Goal: Task Accomplishment & Management: Complete application form

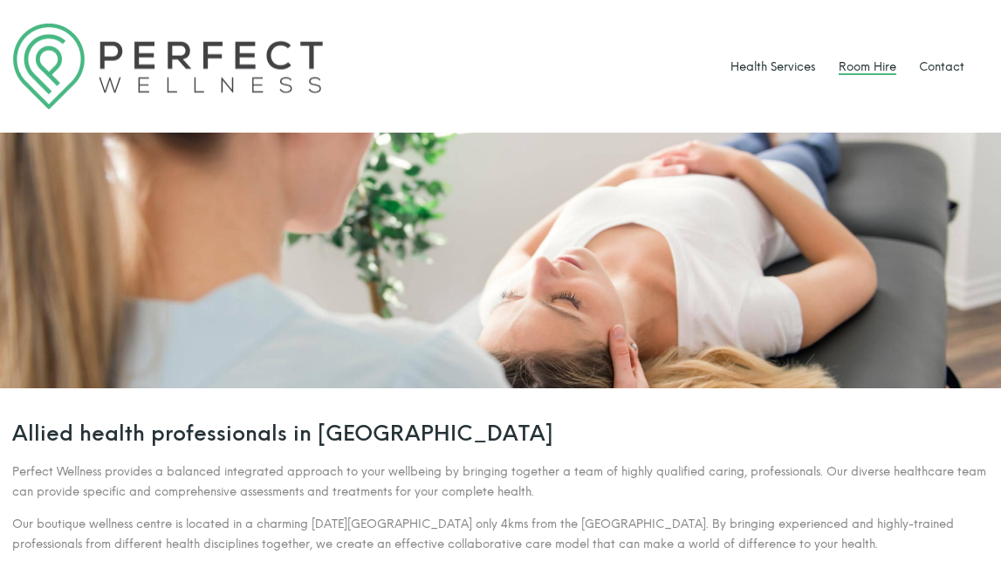
click at [882, 68] on link "Room Hire" at bounding box center [868, 66] width 58 height 14
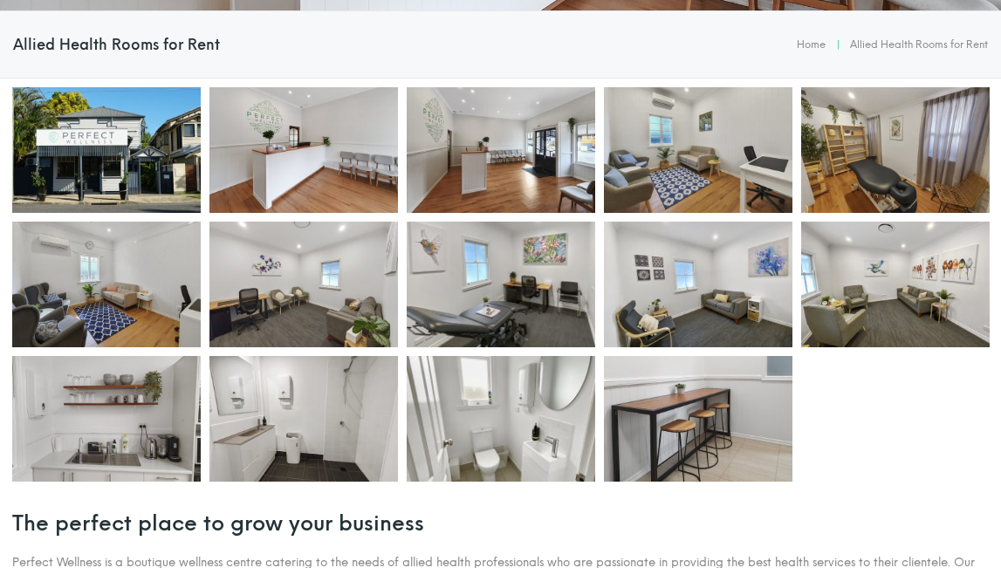
scroll to position [381, 0]
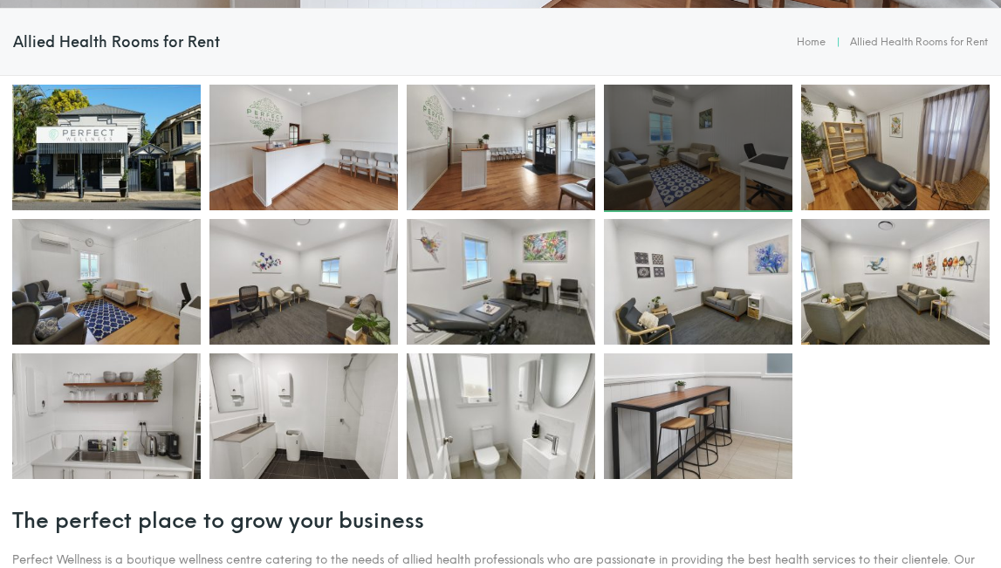
click at [687, 158] on div at bounding box center [698, 148] width 189 height 126
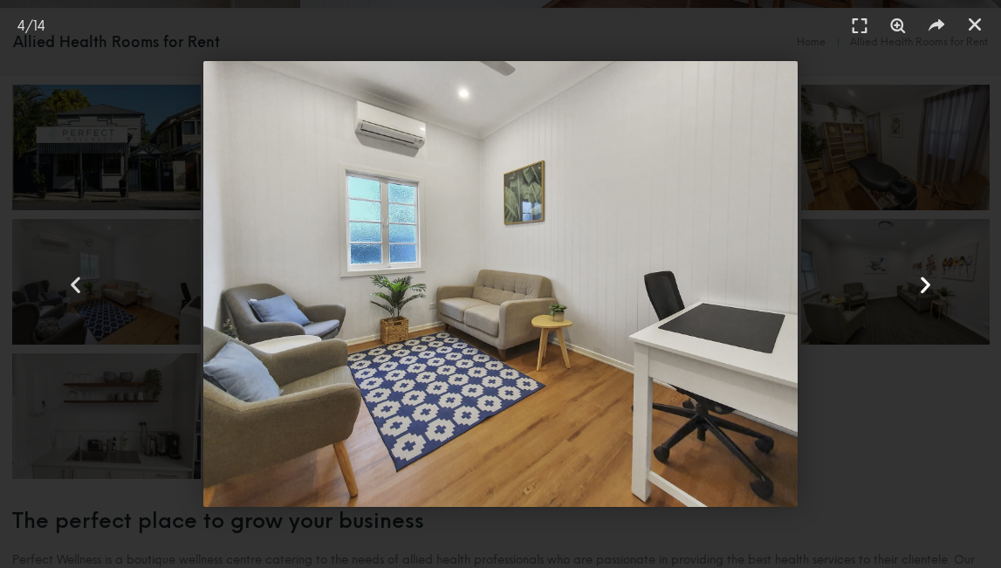
click at [926, 285] on icon "Next slide" at bounding box center [926, 284] width 22 height 22
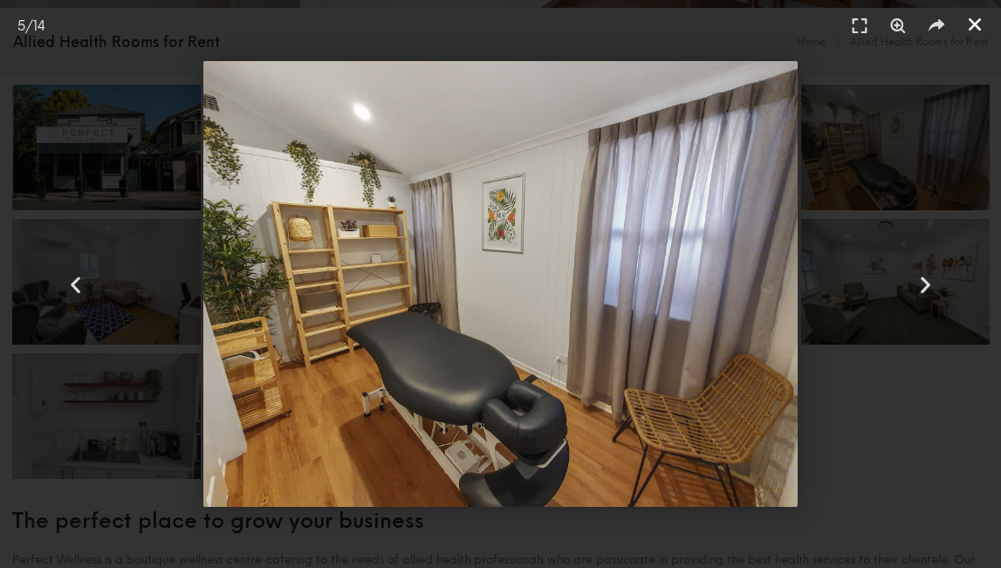
click at [978, 22] on icon "Close (Esc)" at bounding box center [974, 24] width 17 height 17
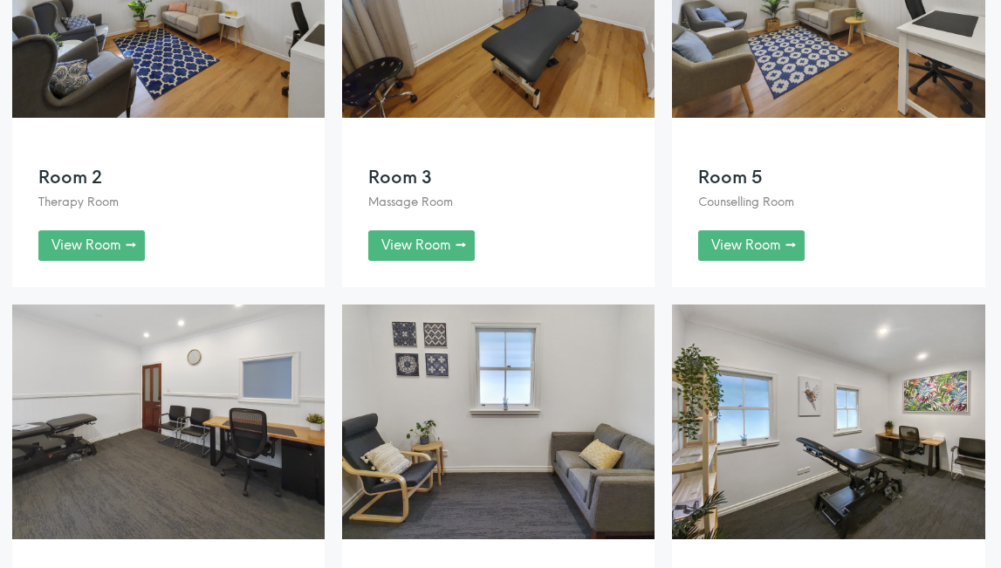
scroll to position [1459, 0]
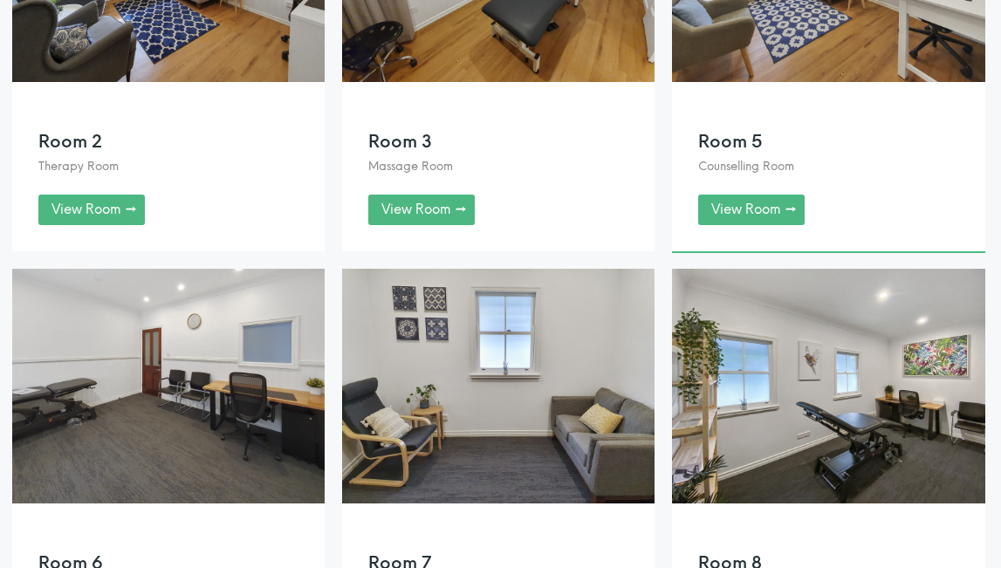
click at [750, 203] on link at bounding box center [828, 49] width 312 height 404
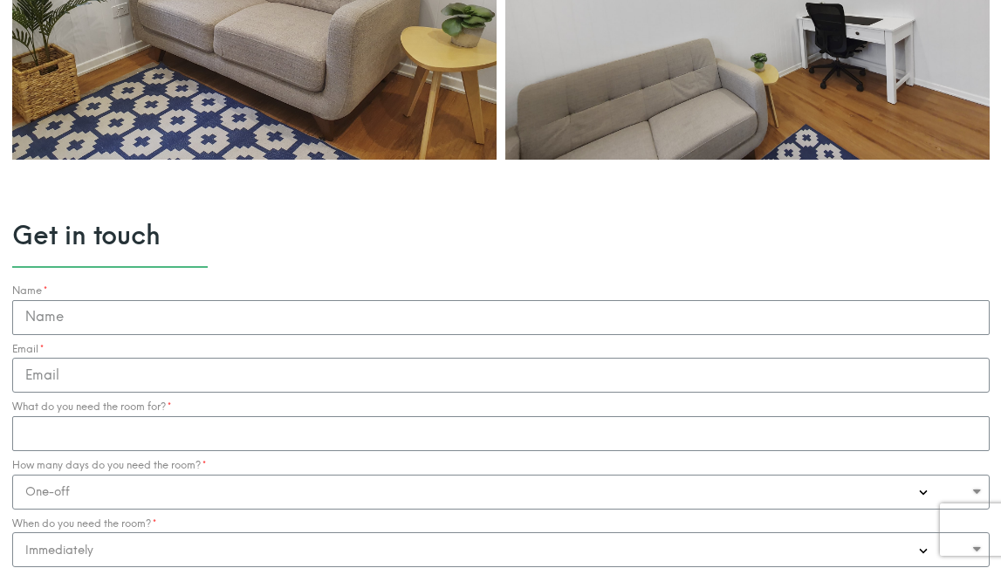
scroll to position [1599, 0]
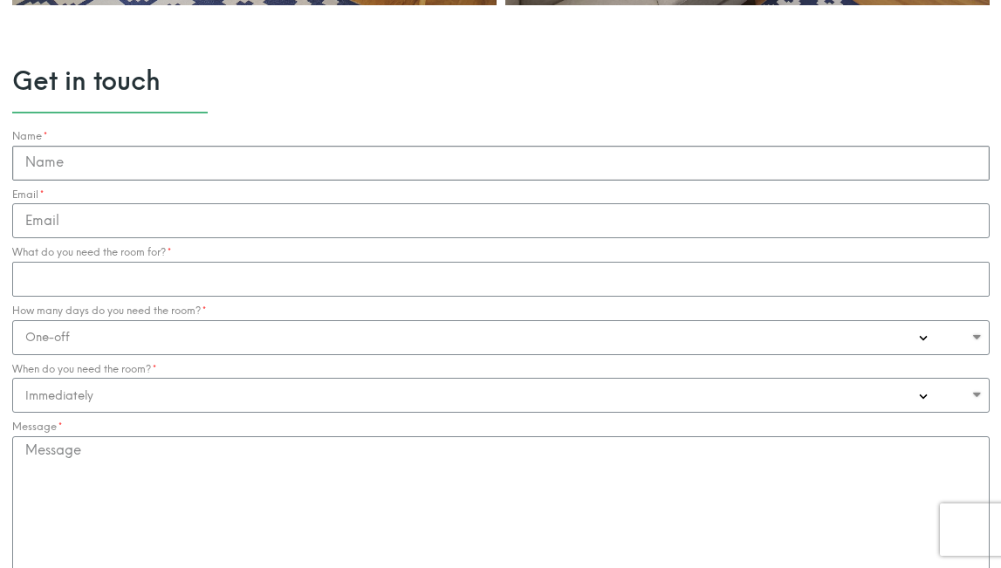
click at [101, 163] on input "Name" at bounding box center [501, 163] width 978 height 35
type input "[PERSON_NAME]"
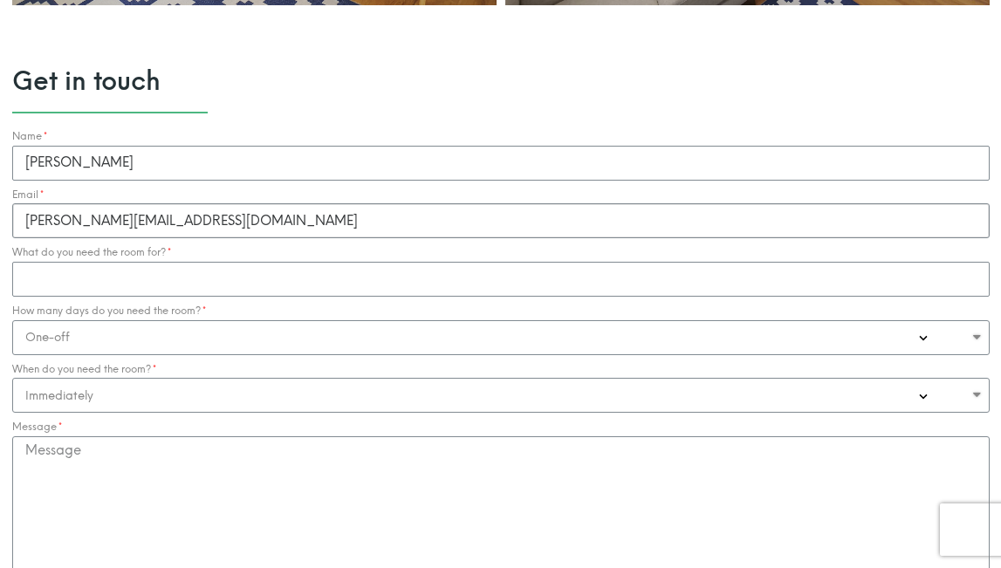
type input "[PERSON_NAME][EMAIL_ADDRESS][DOMAIN_NAME]"
click at [154, 278] on input "What do you need the room for?" at bounding box center [501, 279] width 978 height 35
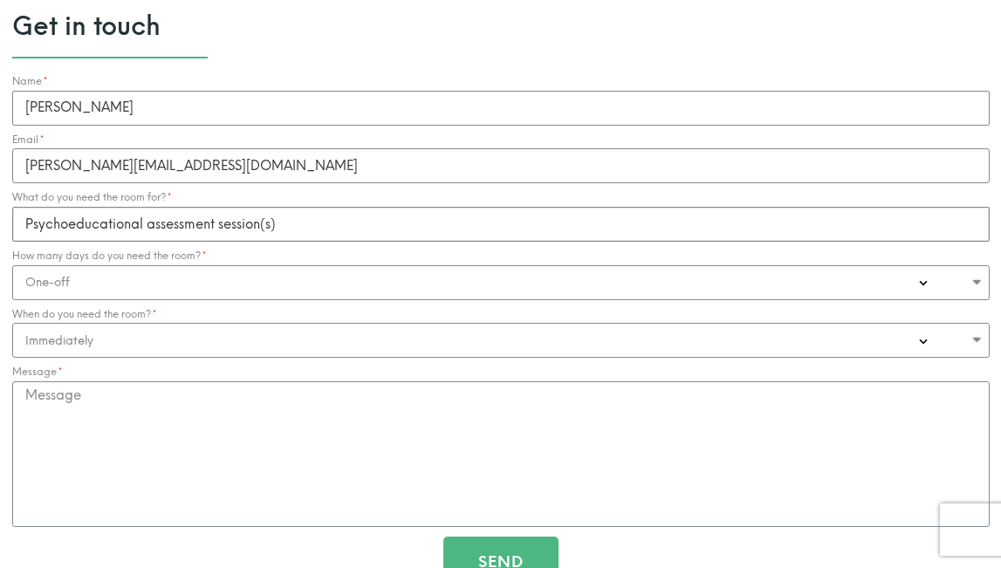
scroll to position [1658, 0]
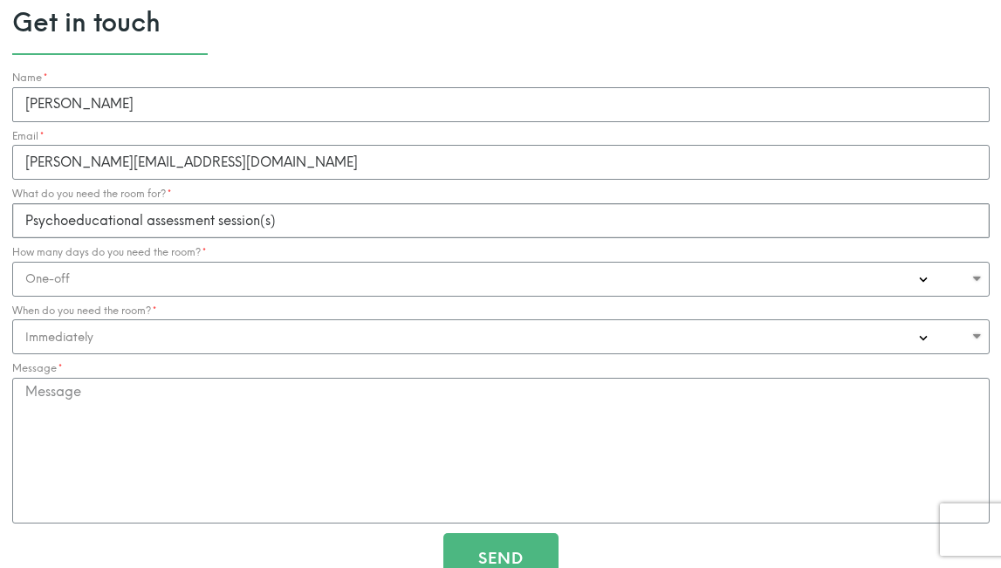
type input "Psychoeducational assessment session(s)"
click at [388, 347] on select "Immediately 0-1 Month 1-3 Months" at bounding box center [501, 336] width 978 height 35
select select "0-1 Month"
click at [12, 319] on select "Immediately 0-1 Month 1-3 Months" at bounding box center [501, 336] width 978 height 35
click at [102, 405] on textarea "Message" at bounding box center [501, 451] width 978 height 146
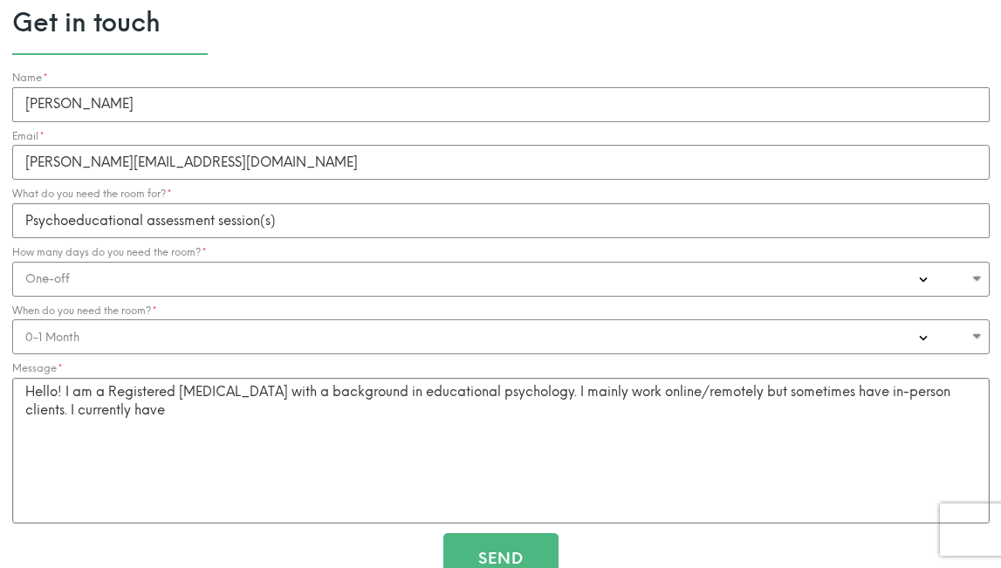
click at [980, 394] on textarea "Hello! I am a Registered [MEDICAL_DATA] with a background in educational psycho…" at bounding box center [501, 451] width 978 height 146
click at [146, 412] on textarea "Hello! I am a Registered [MEDICAL_DATA] with a background in educational psycho…" at bounding box center [501, 451] width 978 height 146
click at [983, 390] on textarea "Hello! I am a Registered [MEDICAL_DATA] with a background in educational psycho…" at bounding box center [501, 451] width 978 height 146
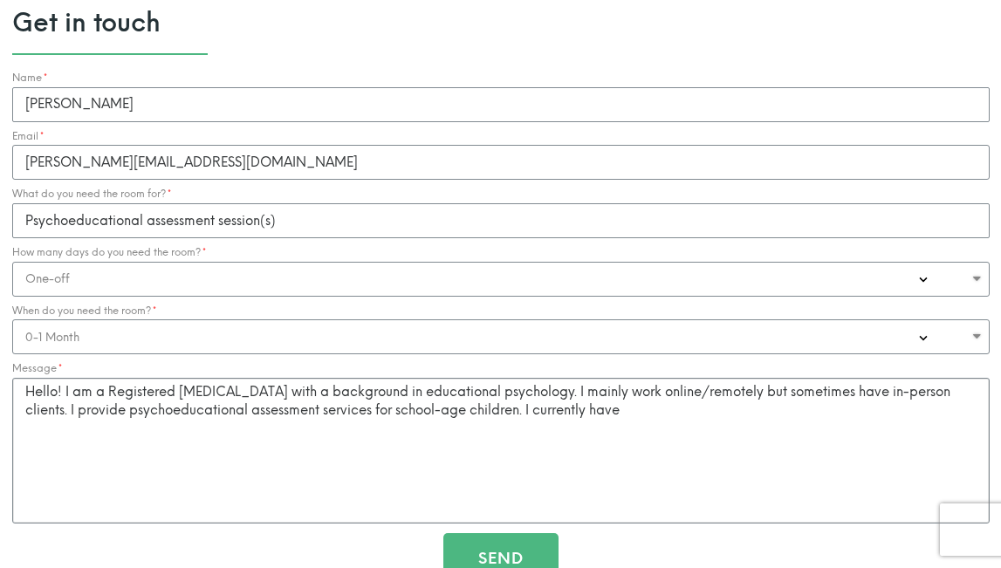
click at [622, 413] on textarea "Hello! I am a Registered [MEDICAL_DATA] with a background in educational psycho…" at bounding box center [501, 451] width 978 height 146
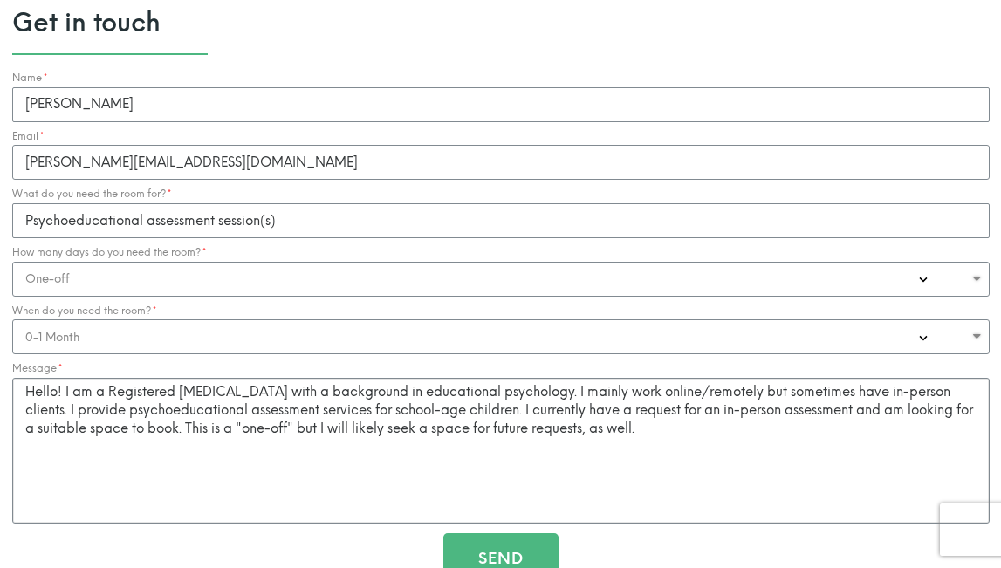
scroll to position [1661, 0]
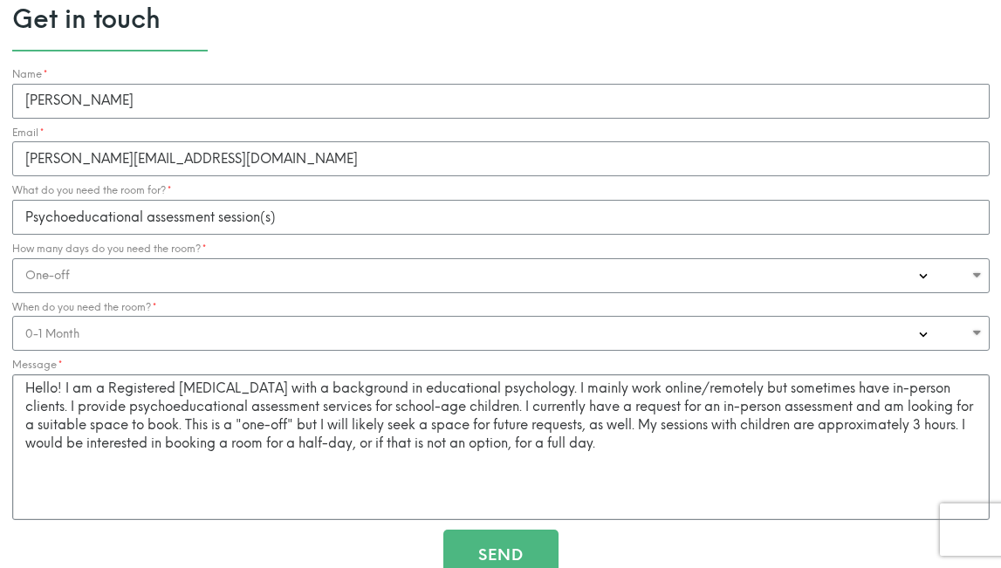
click at [333, 443] on textarea "Hello! I am a Registered [MEDICAL_DATA] with a background in educational psycho…" at bounding box center [501, 447] width 978 height 146
click at [354, 443] on textarea "Hello! I am a Registered [MEDICAL_DATA] with a background in educational psycho…" at bounding box center [501, 447] width 978 height 146
click at [168, 427] on textarea "Hello! I am a Registered [MEDICAL_DATA] with a background in educational psycho…" at bounding box center [501, 447] width 978 height 146
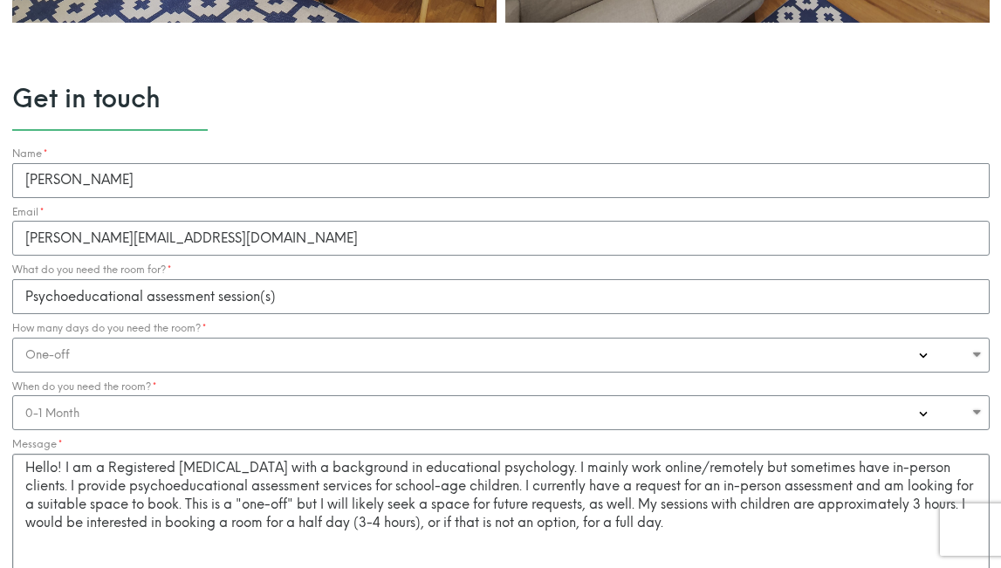
scroll to position [1811, 0]
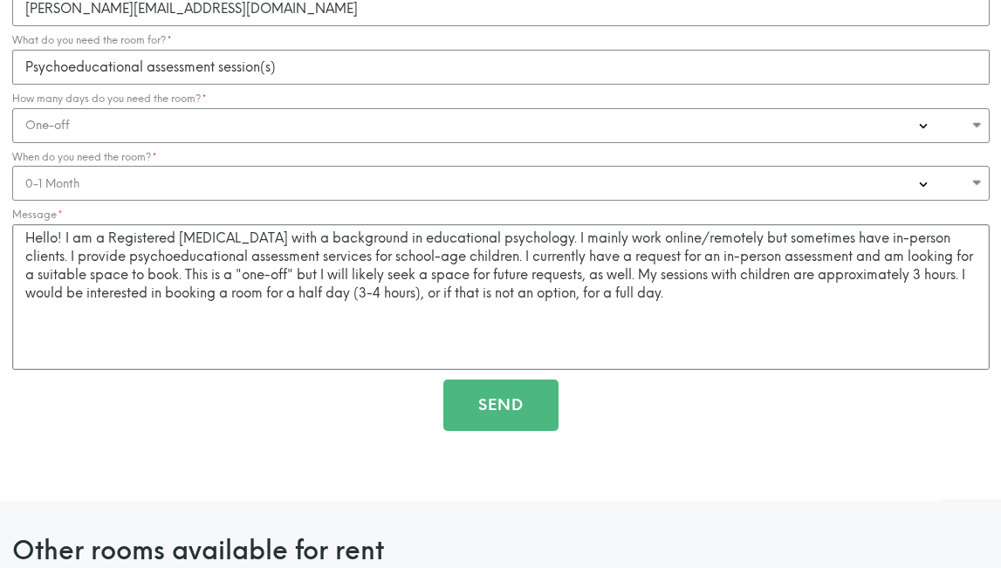
click at [711, 297] on textarea "Hello! I am a Registered [MEDICAL_DATA] with a background in educational psycho…" at bounding box center [501, 297] width 978 height 146
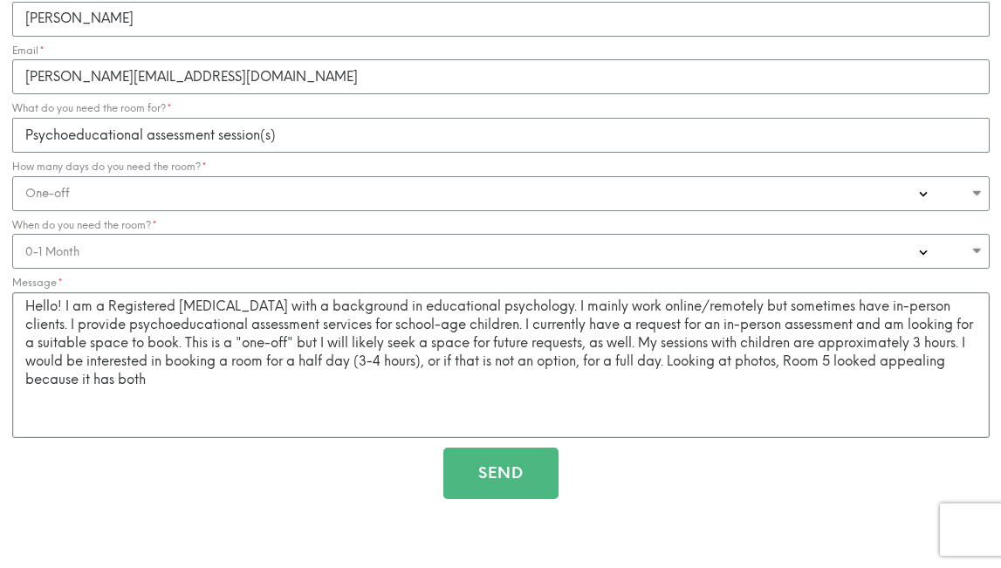
scroll to position [1744, 0]
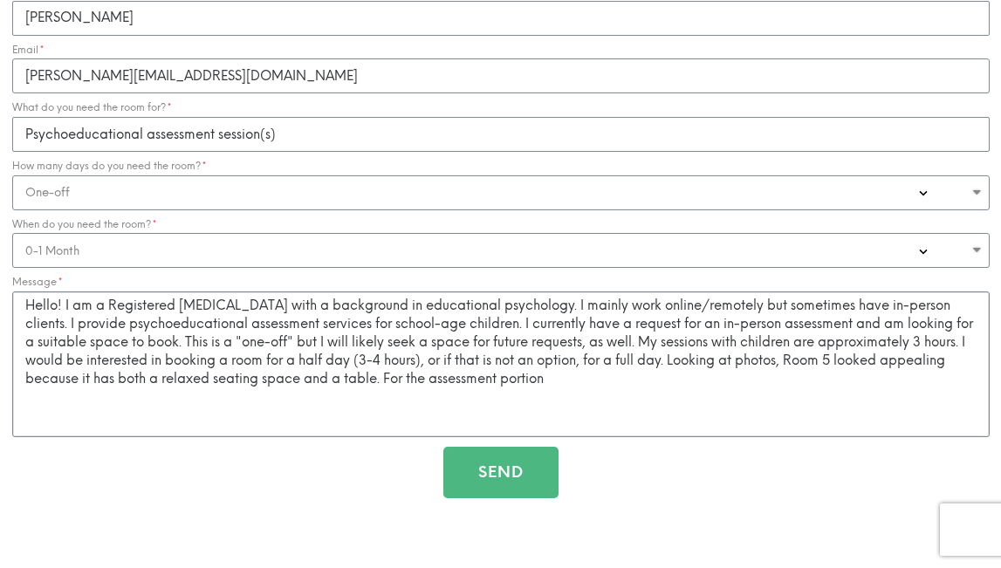
click at [525, 386] on textarea "Hello! I am a Registered [MEDICAL_DATA] with a background in educational psycho…" at bounding box center [501, 365] width 978 height 146
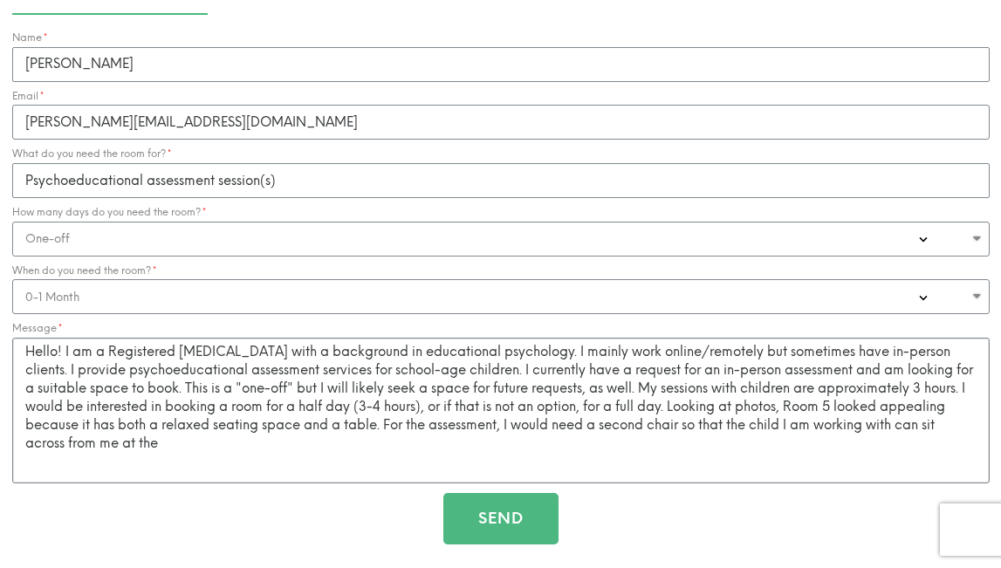
scroll to position [1702, 0]
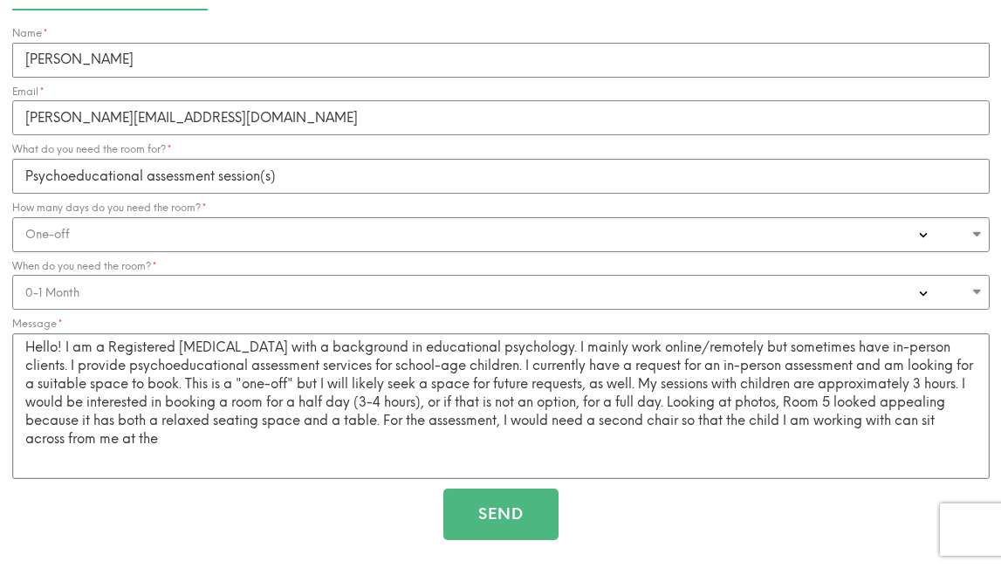
click at [348, 421] on textarea "Hello! I am a Registered [MEDICAL_DATA] with a background in educational psycho…" at bounding box center [501, 406] width 978 height 146
click at [179, 441] on textarea "Hello! I am a Registered [MEDICAL_DATA] with a background in educational psycho…" at bounding box center [501, 406] width 978 height 146
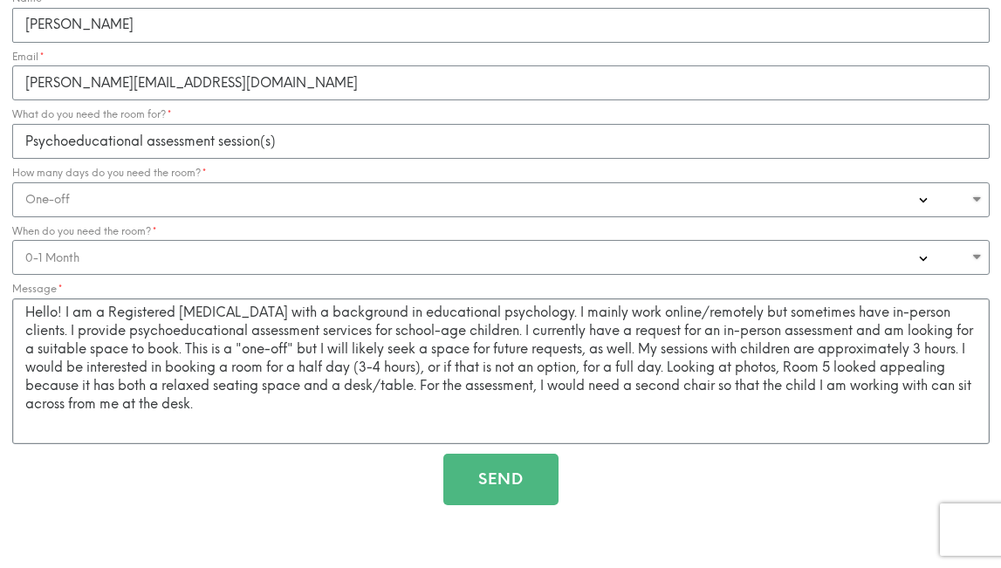
scroll to position [1745, 0]
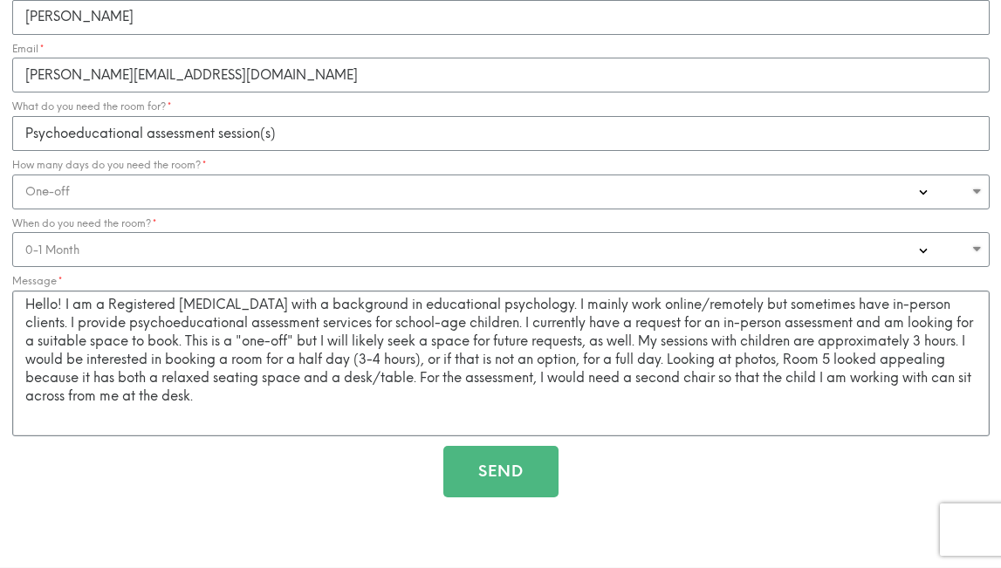
type textarea "Hello! I am a Registered [MEDICAL_DATA] with a background in educational psycho…"
click at [488, 466] on span "Send" at bounding box center [500, 471] width 45 height 16
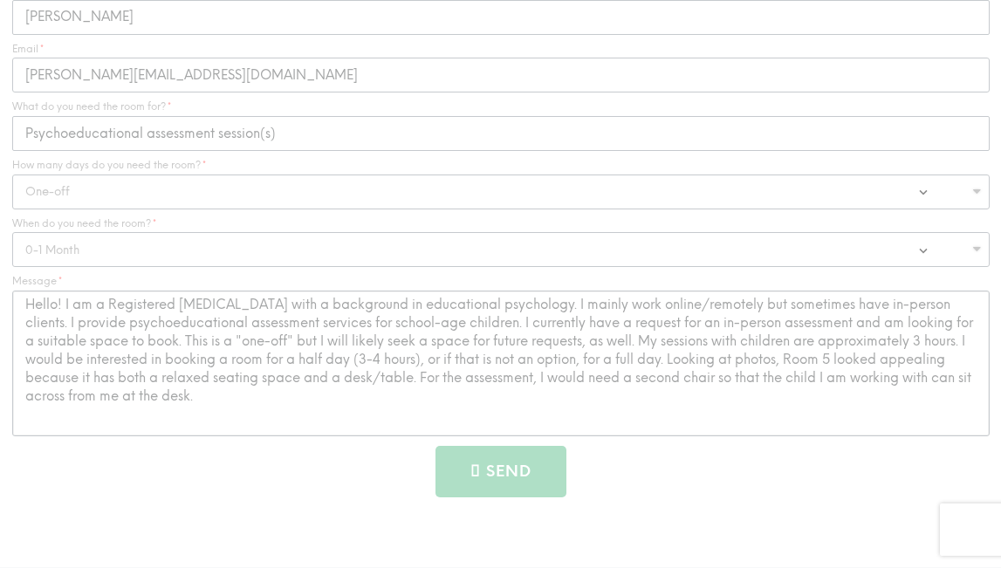
drag, startPoint x: 293, startPoint y: 405, endPoint x: 8, endPoint y: 292, distance: 307.1
click at [8, 292] on div "Message Hello! I am a Registered [MEDICAL_DATA] with a background in educationa…" at bounding box center [501, 356] width 986 height 160
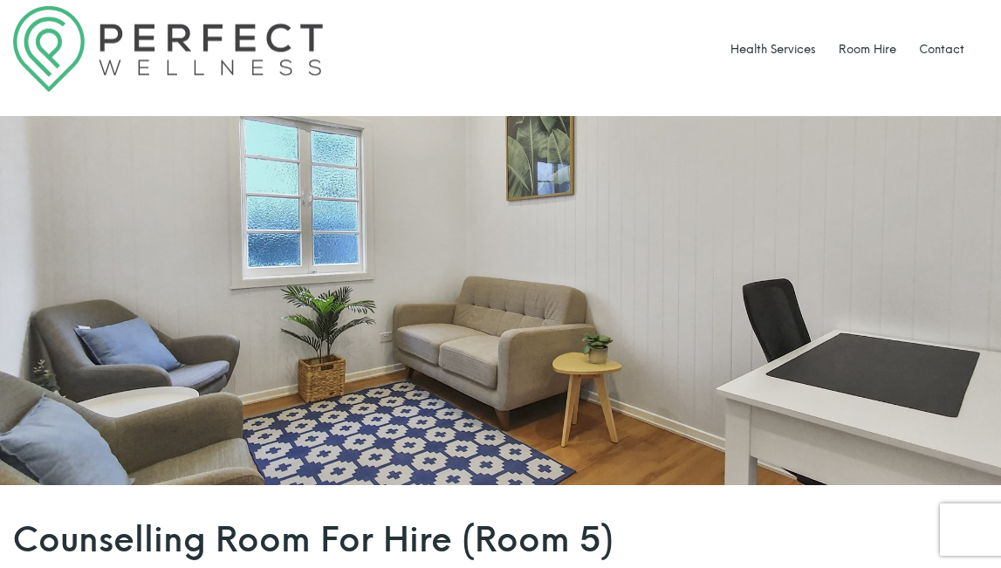
scroll to position [0, 0]
